Goal: Information Seeking & Learning: Learn about a topic

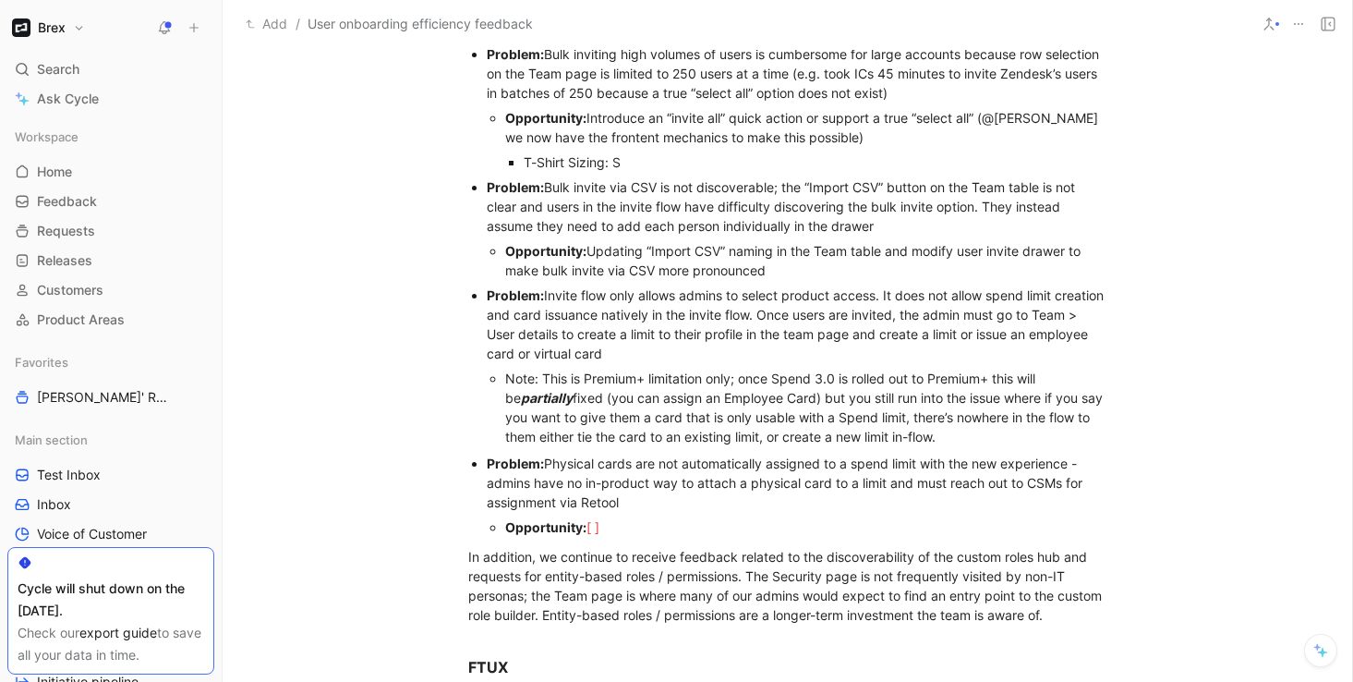
scroll to position [892, 0]
click at [671, 378] on div "Note: This is Premium+ limitation only; once Spend 3.0 is rolled out to Premium…" at bounding box center [806, 408] width 602 height 78
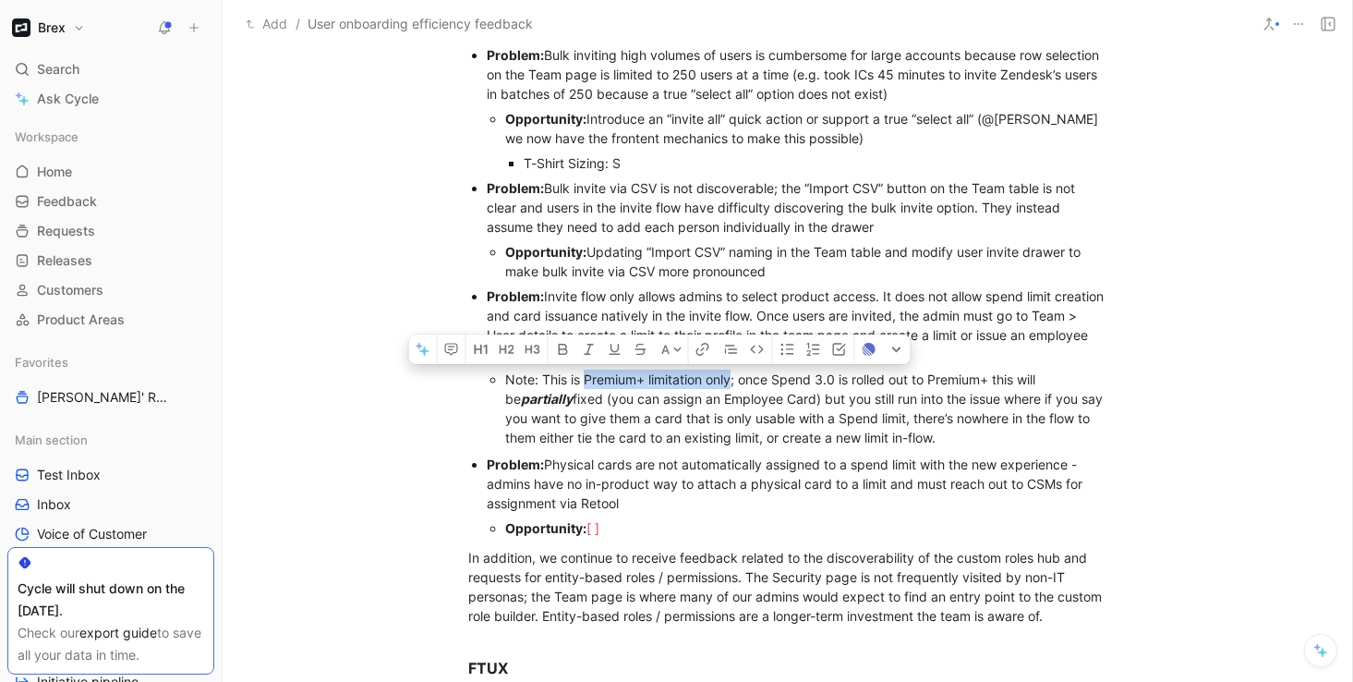
drag, startPoint x: 733, startPoint y: 380, endPoint x: 584, endPoint y: 374, distance: 149.7
click at [584, 374] on div "Note: This is Premium+ limitation only; once Spend 3.0 is rolled out to Premium…" at bounding box center [806, 408] width 602 height 78
click at [599, 412] on div "Note: This is Premium+ limitation only; once Spend 3.0 is rolled out to Premium…" at bounding box center [806, 408] width 602 height 78
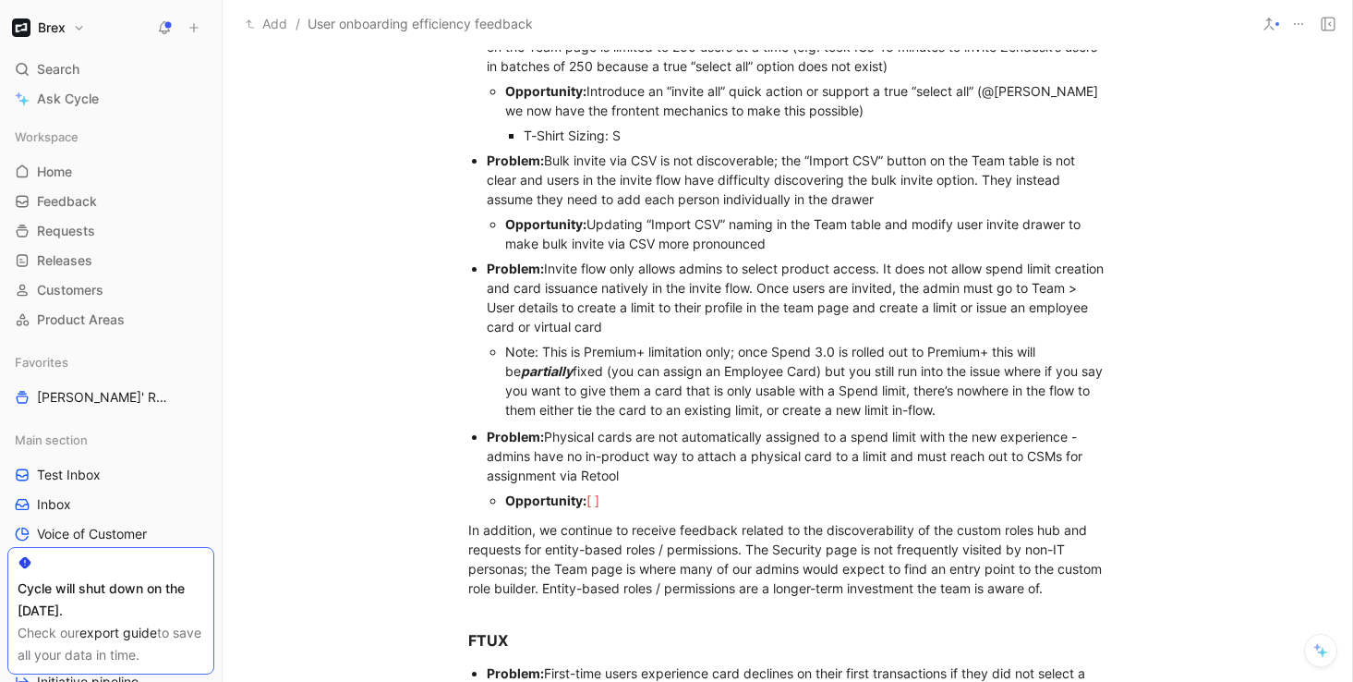
scroll to position [921, 0]
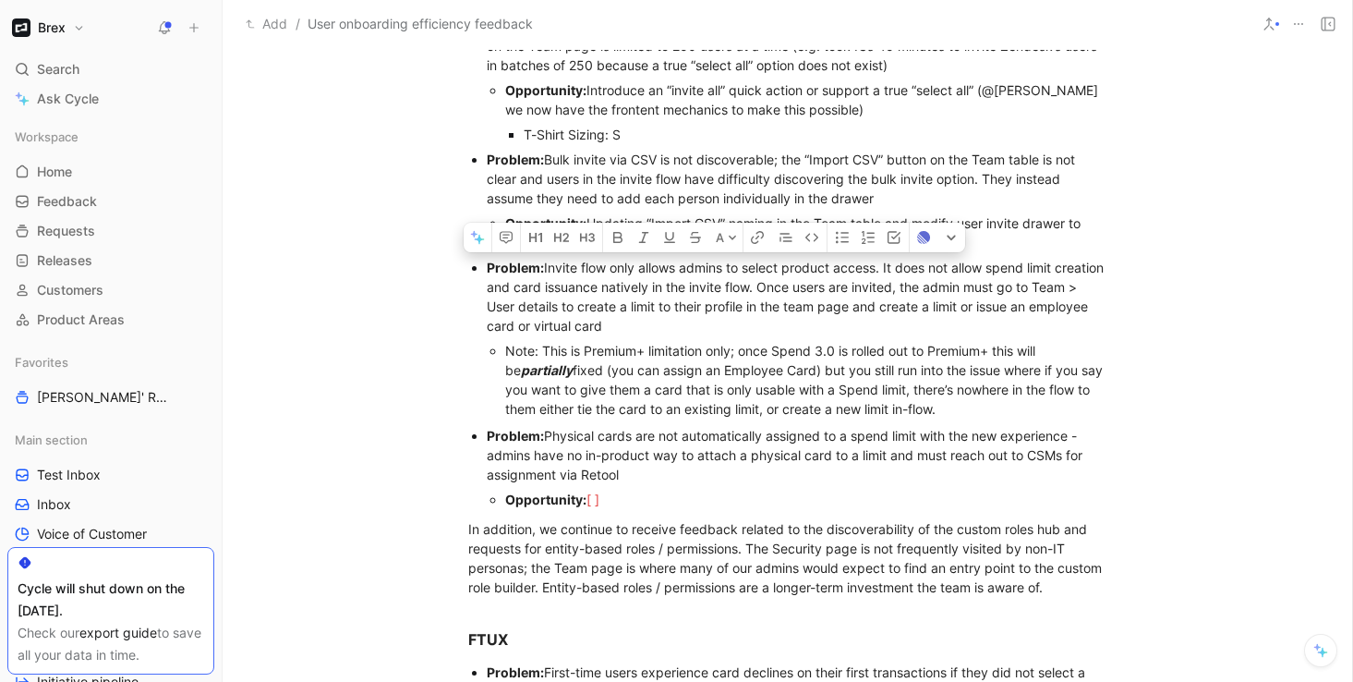
drag, startPoint x: 953, startPoint y: 408, endPoint x: 481, endPoint y: 272, distance: 491.1
click at [481, 272] on ul "Problem: Bulk inviting high volumes of users is cumbersome for large accounts b…" at bounding box center [787, 217] width 709 height 407
copy li "Problem: Invite flow only allows admins to select product access. It does not a…"
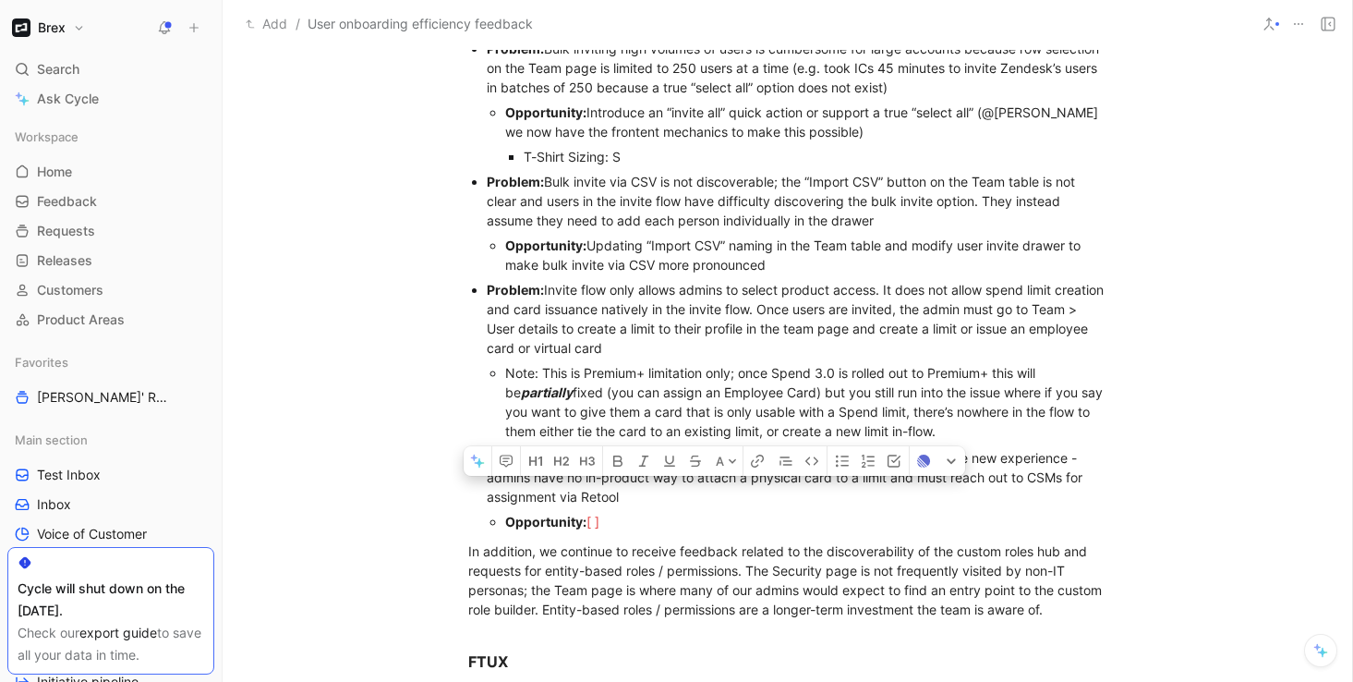
scroll to position [819, 0]
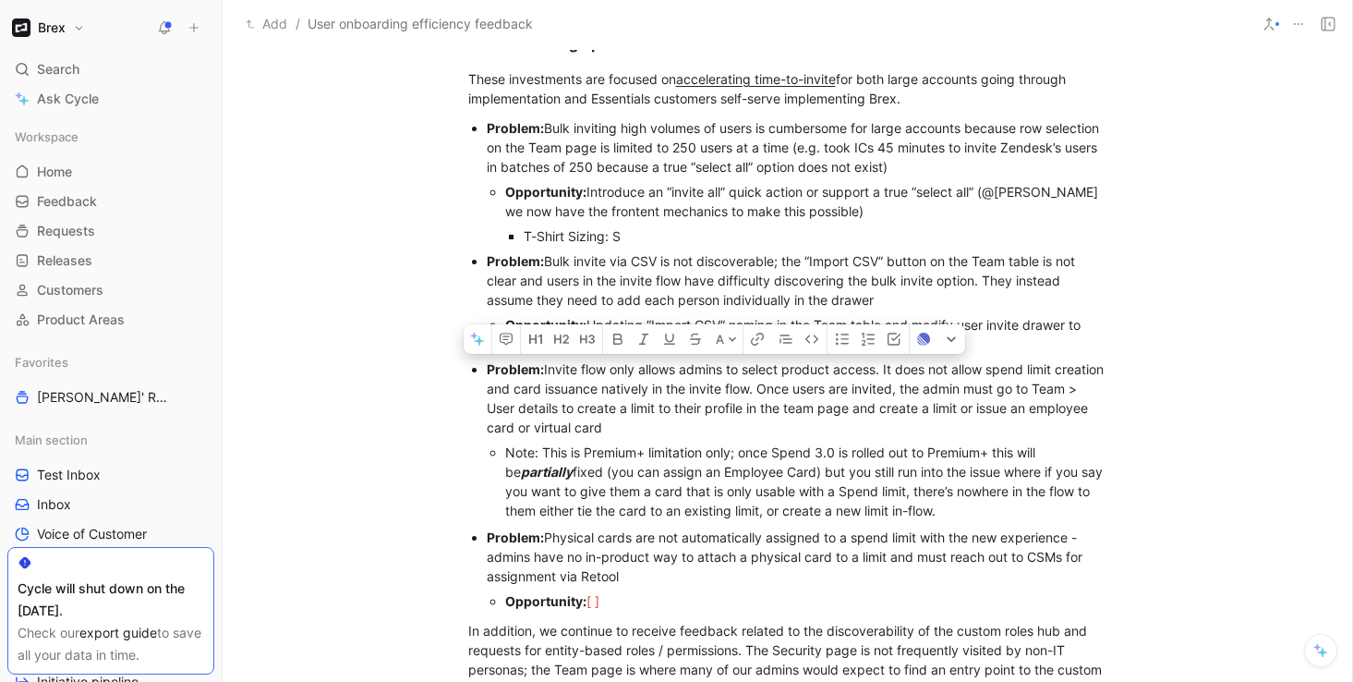
click at [653, 427] on div "Problem: Invite flow only allows admins to select product access. It does not a…" at bounding box center [797, 398] width 621 height 78
drag, startPoint x: 946, startPoint y: 509, endPoint x: 476, endPoint y: 373, distance: 489.3
click at [487, 373] on li "Problem: Invite flow only allows admins to select product access. It does not a…" at bounding box center [797, 440] width 621 height 166
copy li "Problem: Invite flow only allows admins to select product access. It does not a…"
click at [882, 254] on div "Problem: Bulk invite via CSV is not discoverable; the “Import CSV” button on th…" at bounding box center [797, 280] width 621 height 58
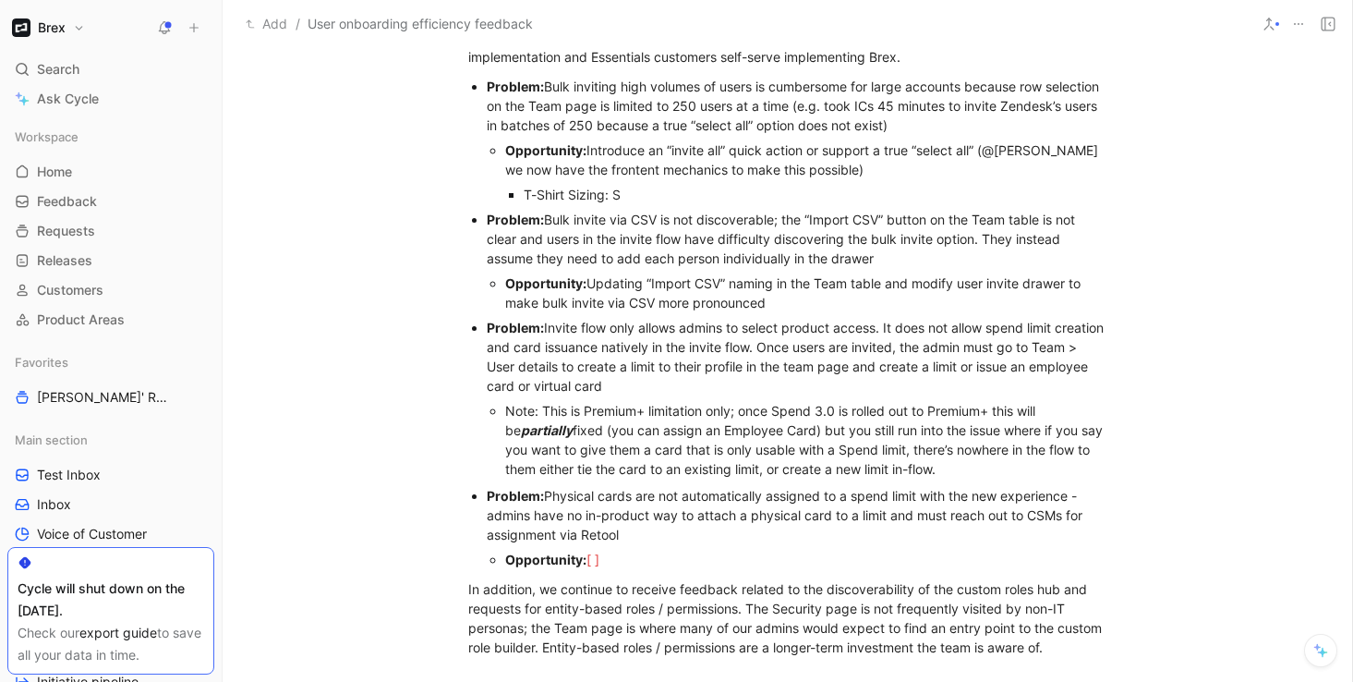
scroll to position [864, 0]
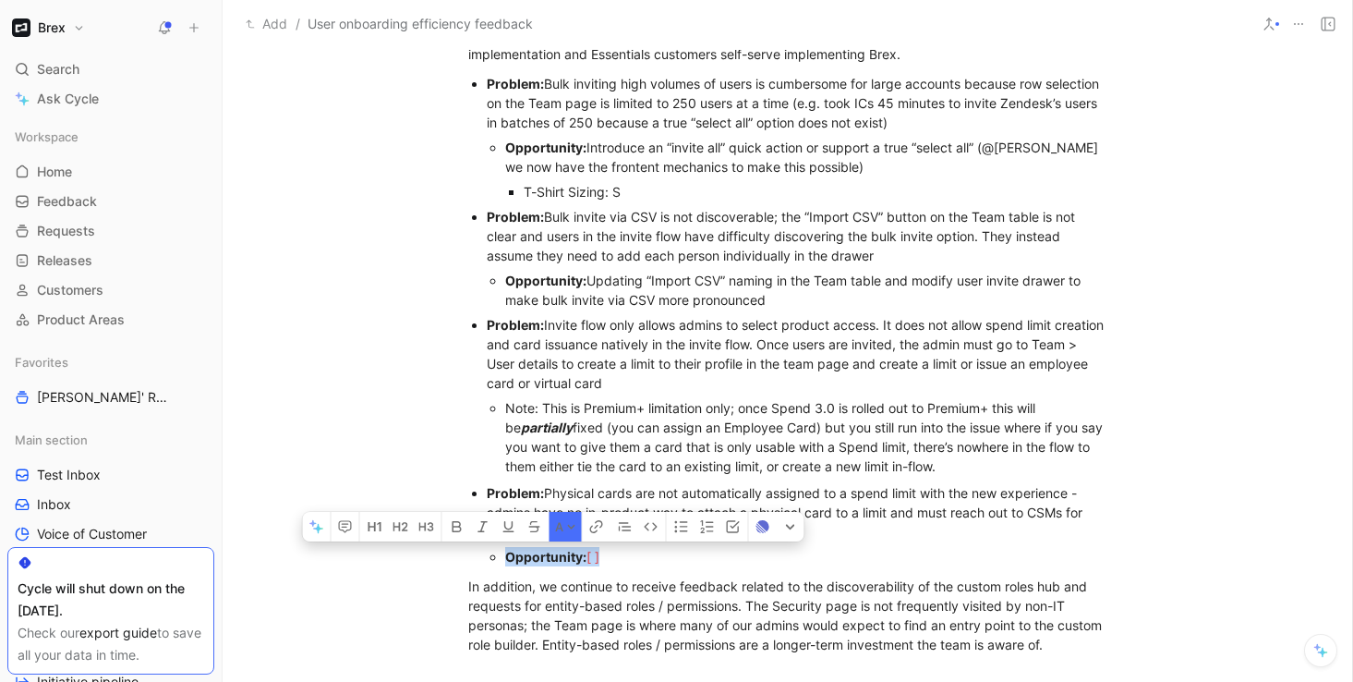
drag, startPoint x: 613, startPoint y: 566, endPoint x: 480, endPoint y: 554, distance: 133.5
click at [480, 554] on ul "Problem: Physical cards are not automatically assigned to a spend limit with th…" at bounding box center [787, 524] width 709 height 89
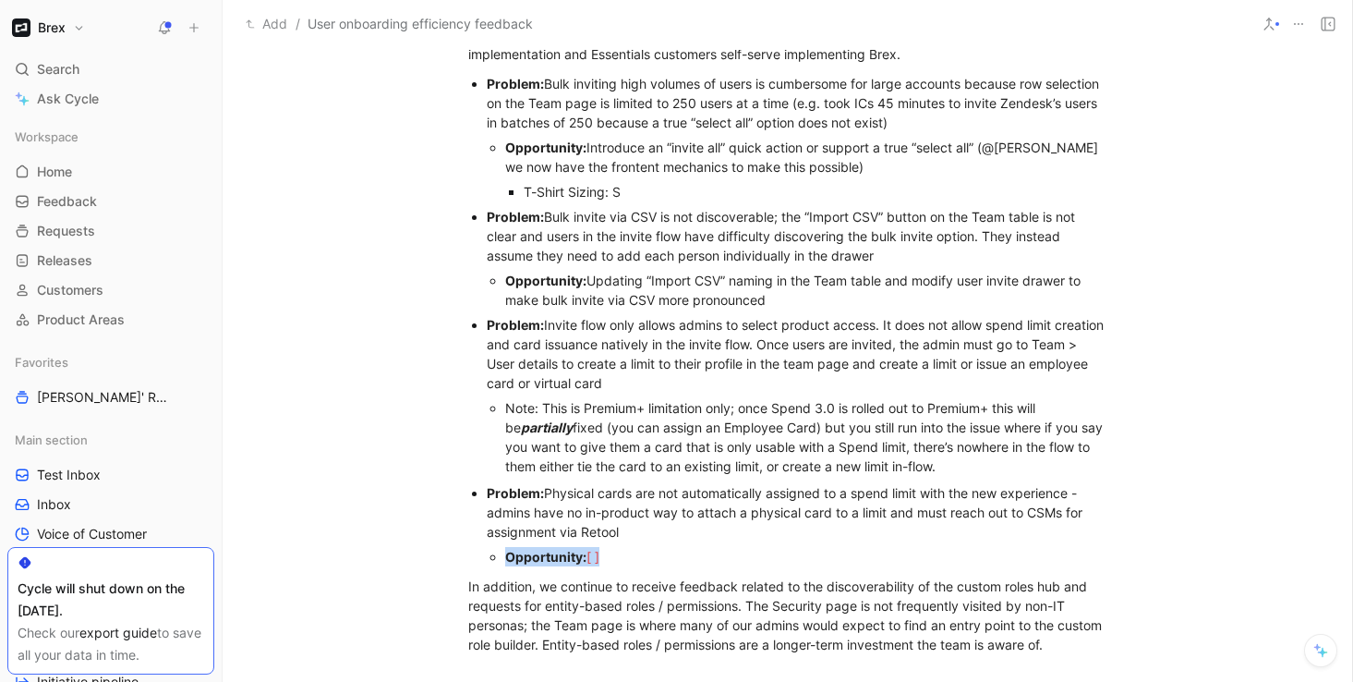
click at [884, 495] on div "Problem: Physical cards are not automatically assigned to a spend limit with th…" at bounding box center [797, 512] width 621 height 58
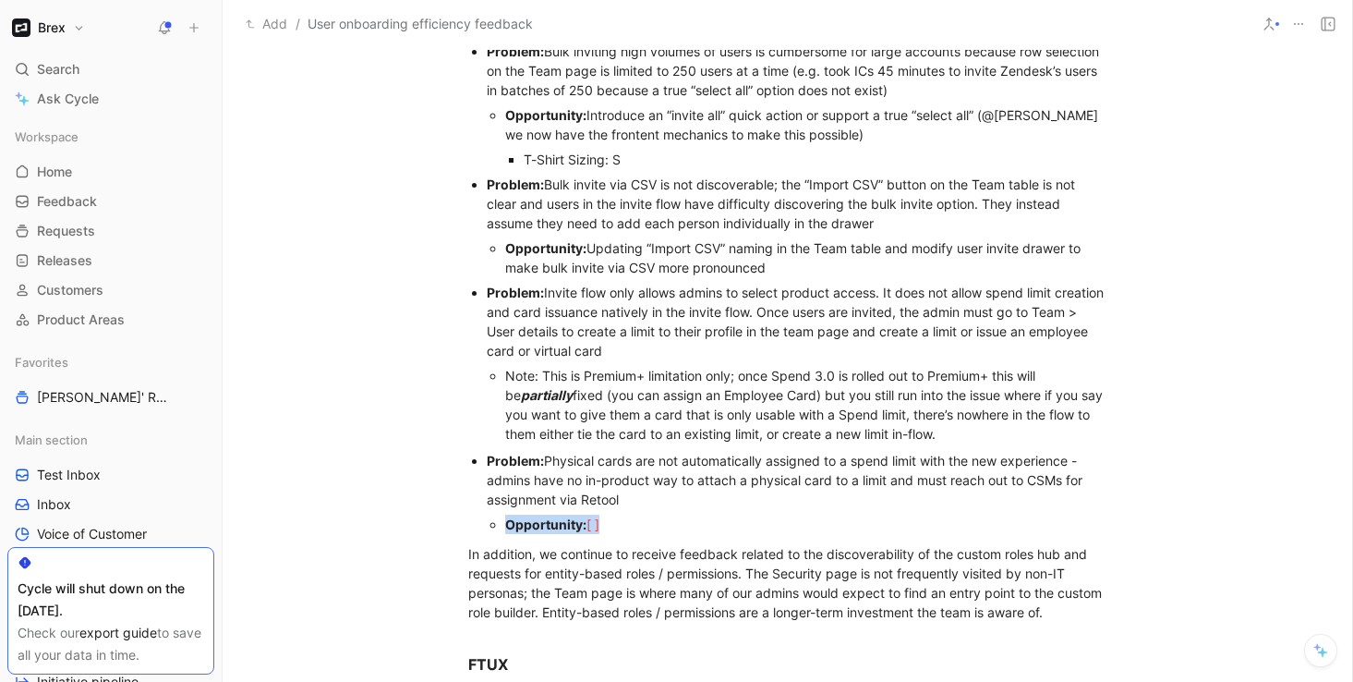
scroll to position [914, 0]
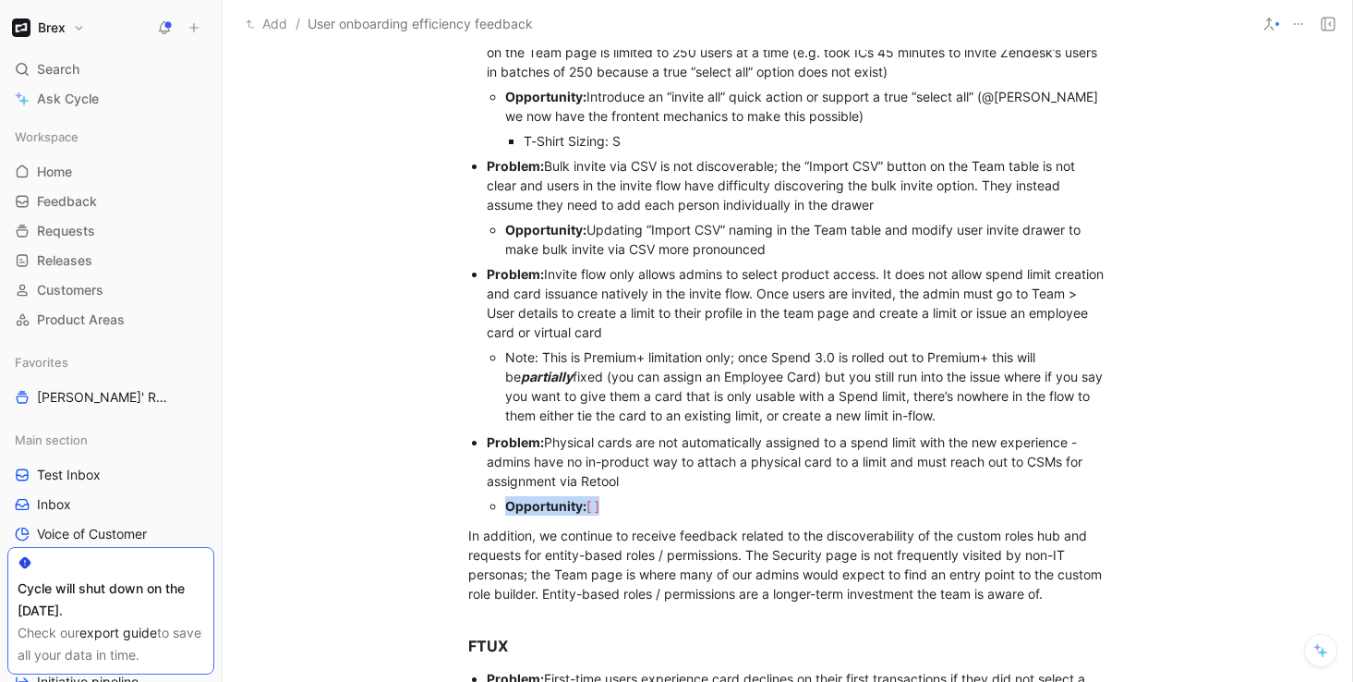
click at [631, 500] on div "Opportunity: [ ]" at bounding box center [806, 505] width 602 height 19
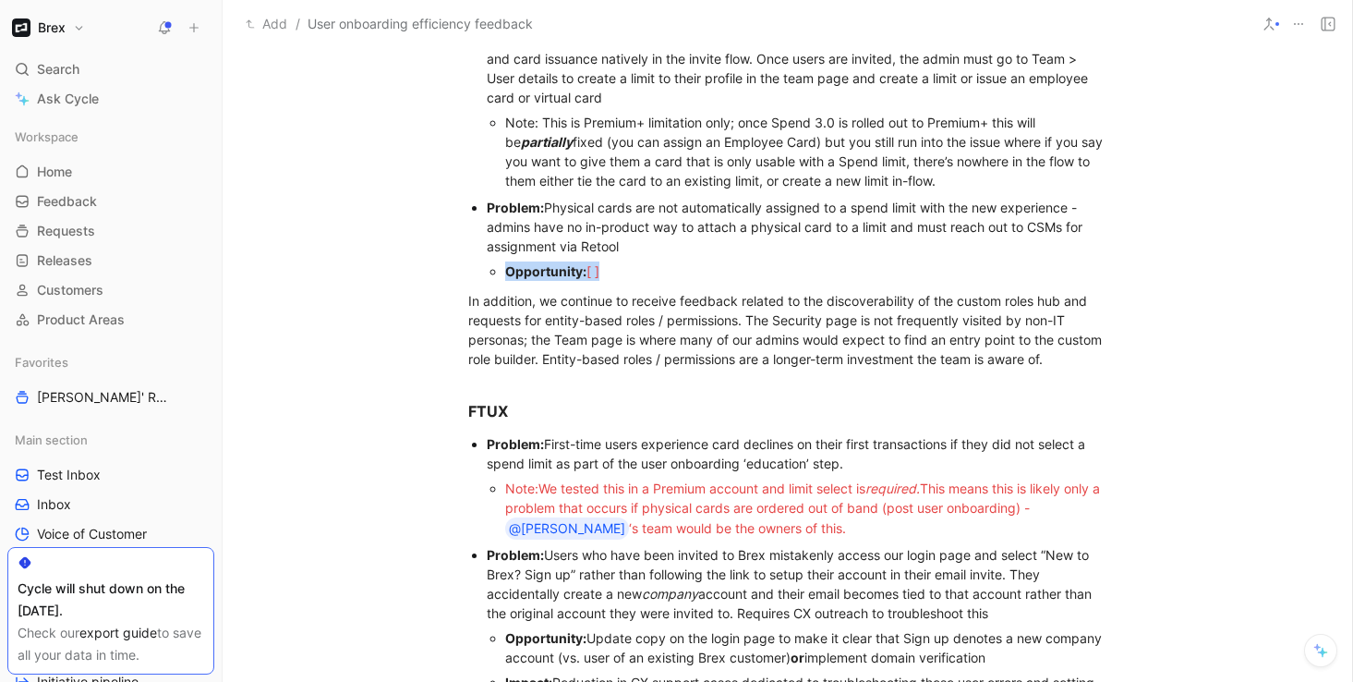
scroll to position [1148, 0]
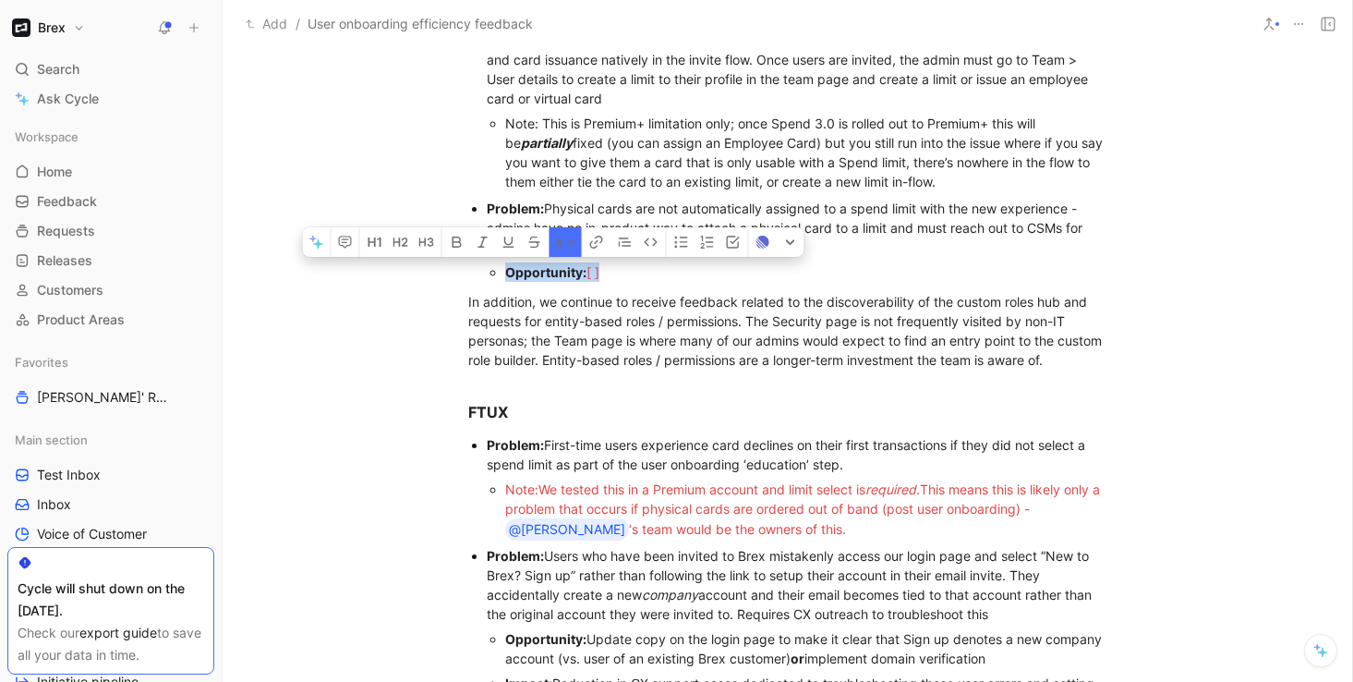
drag, startPoint x: 614, startPoint y: 272, endPoint x: 488, endPoint y: 271, distance: 126.5
click at [488, 271] on ul "Opportunity: [ ]" at bounding box center [797, 272] width 621 height 25
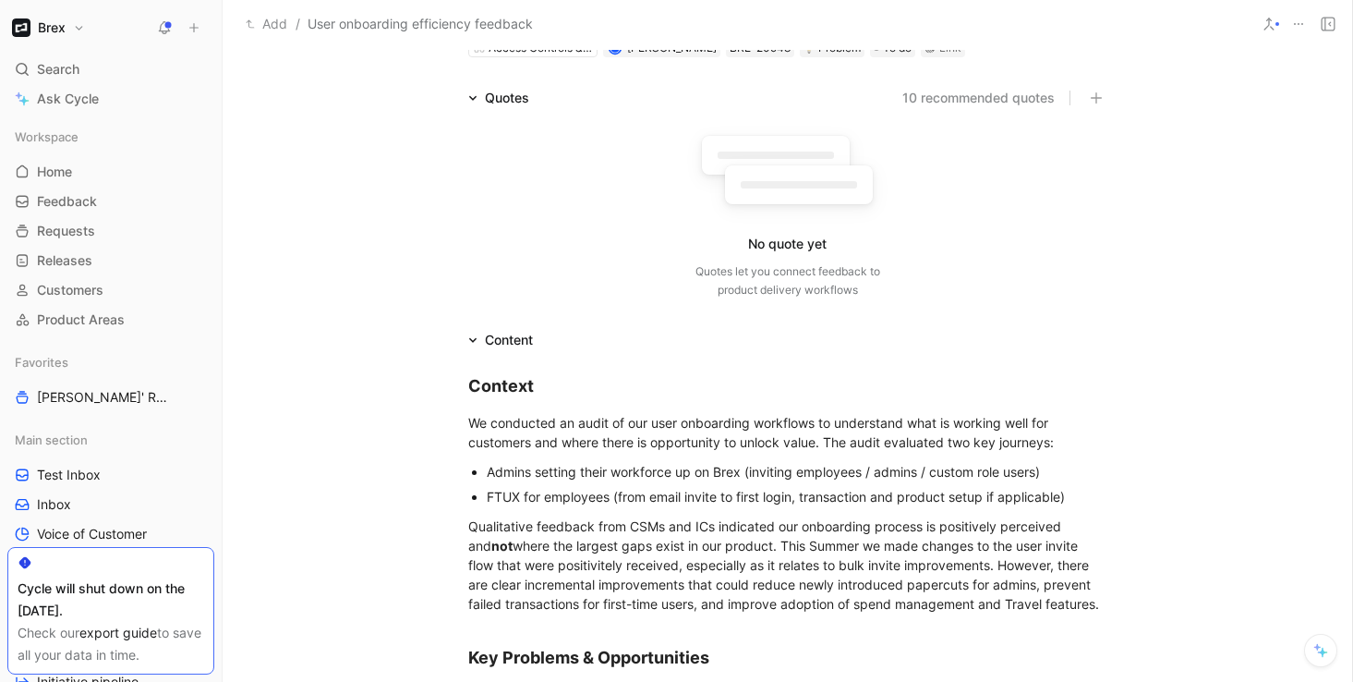
scroll to position [0, 0]
